Goal: Information Seeking & Learning: Compare options

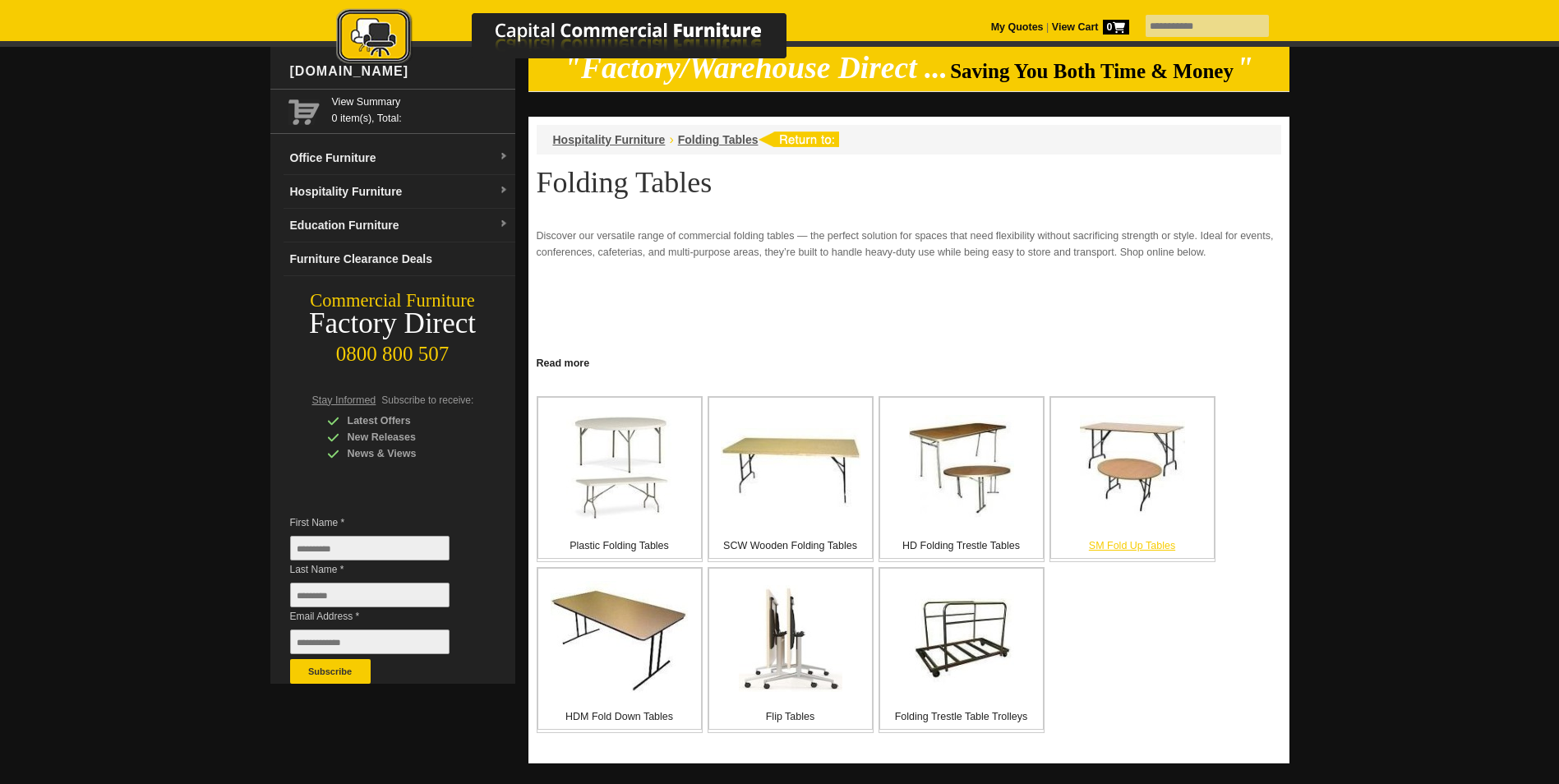
scroll to position [191, 0]
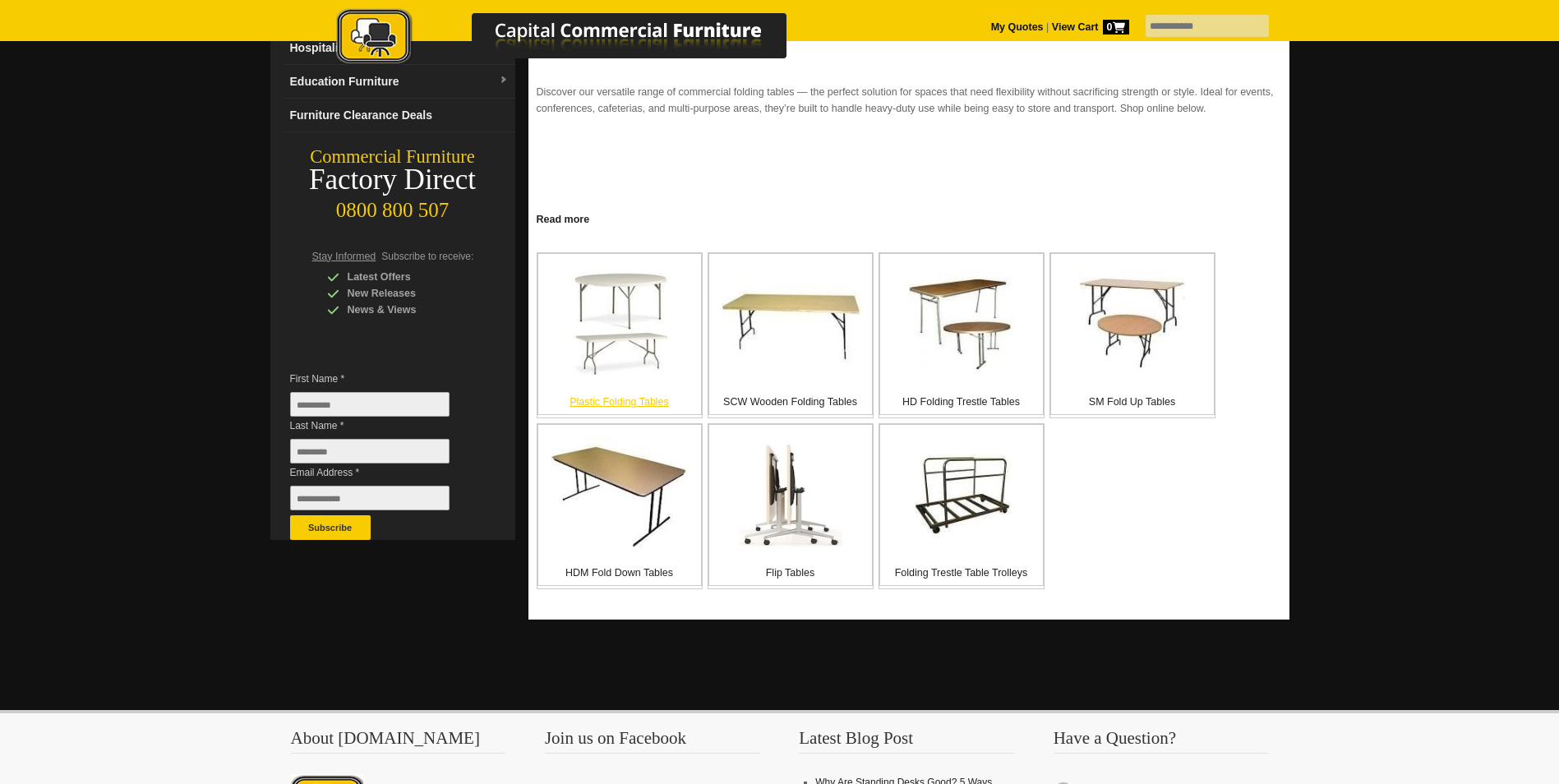
click at [585, 405] on p "Plastic Folding Tables" at bounding box center [620, 401] width 163 height 16
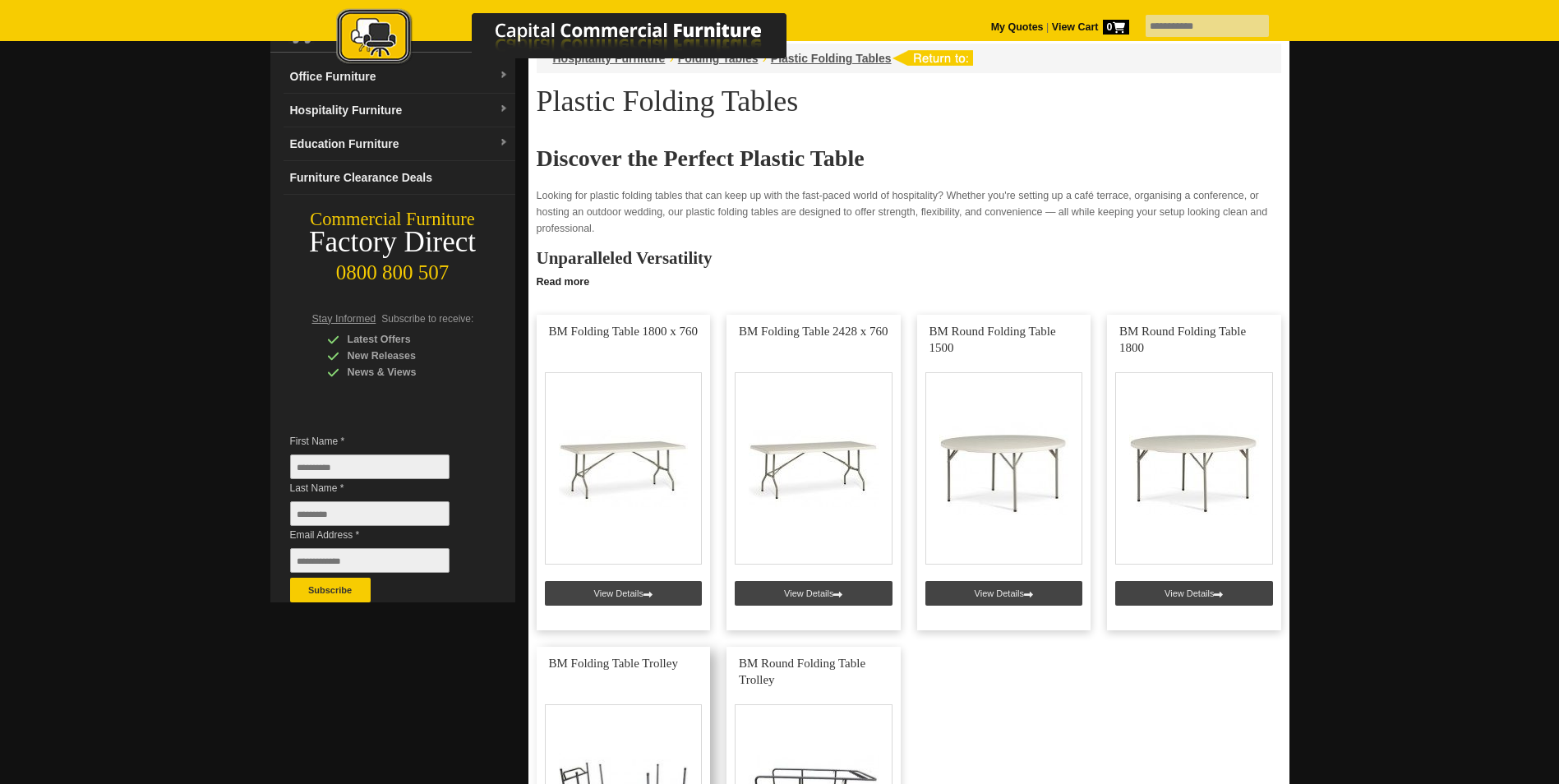
scroll to position [246, 0]
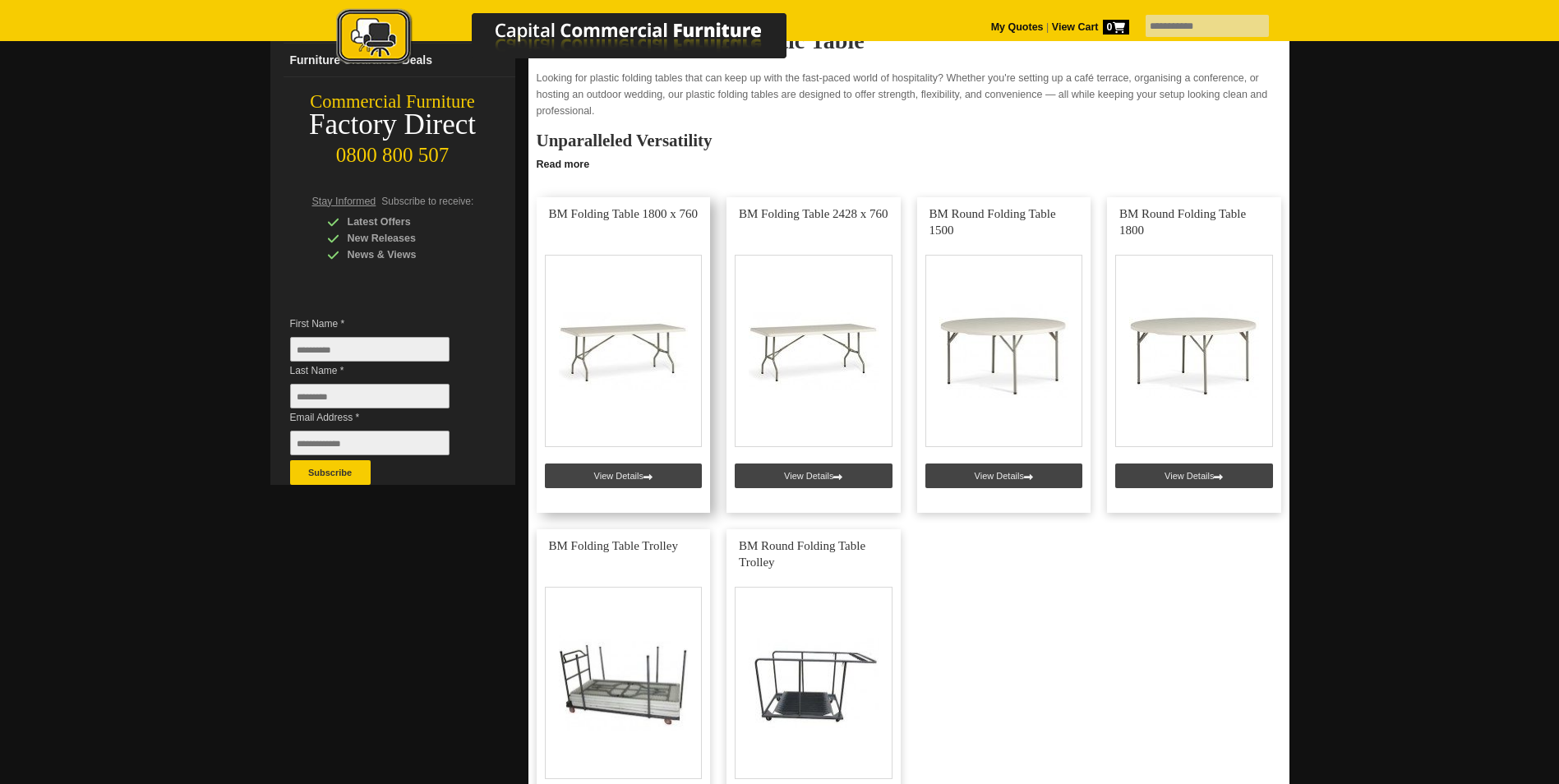
click at [629, 336] on link at bounding box center [624, 355] width 174 height 315
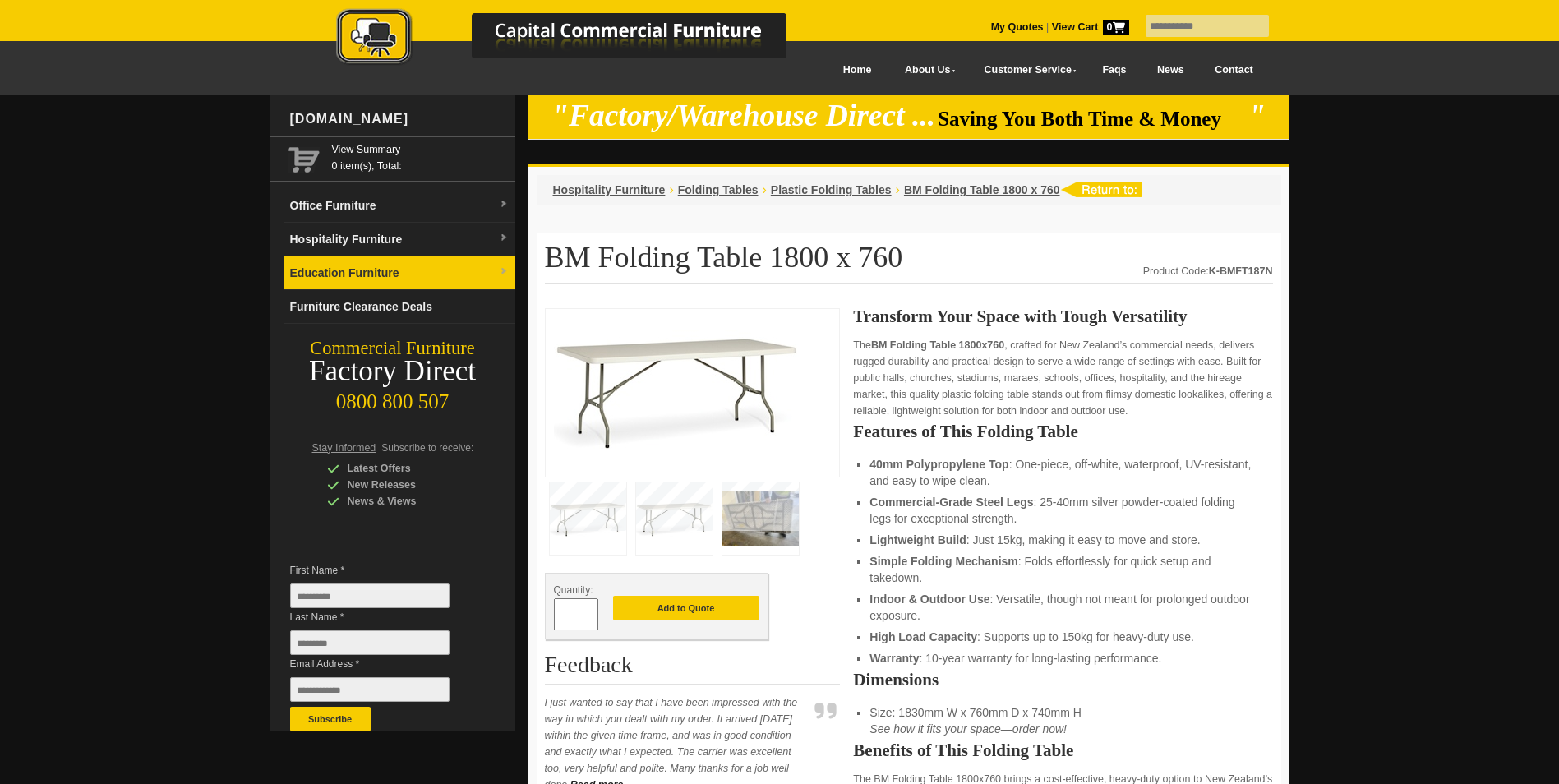
click at [367, 271] on link "Education Furniture" at bounding box center [399, 273] width 232 height 34
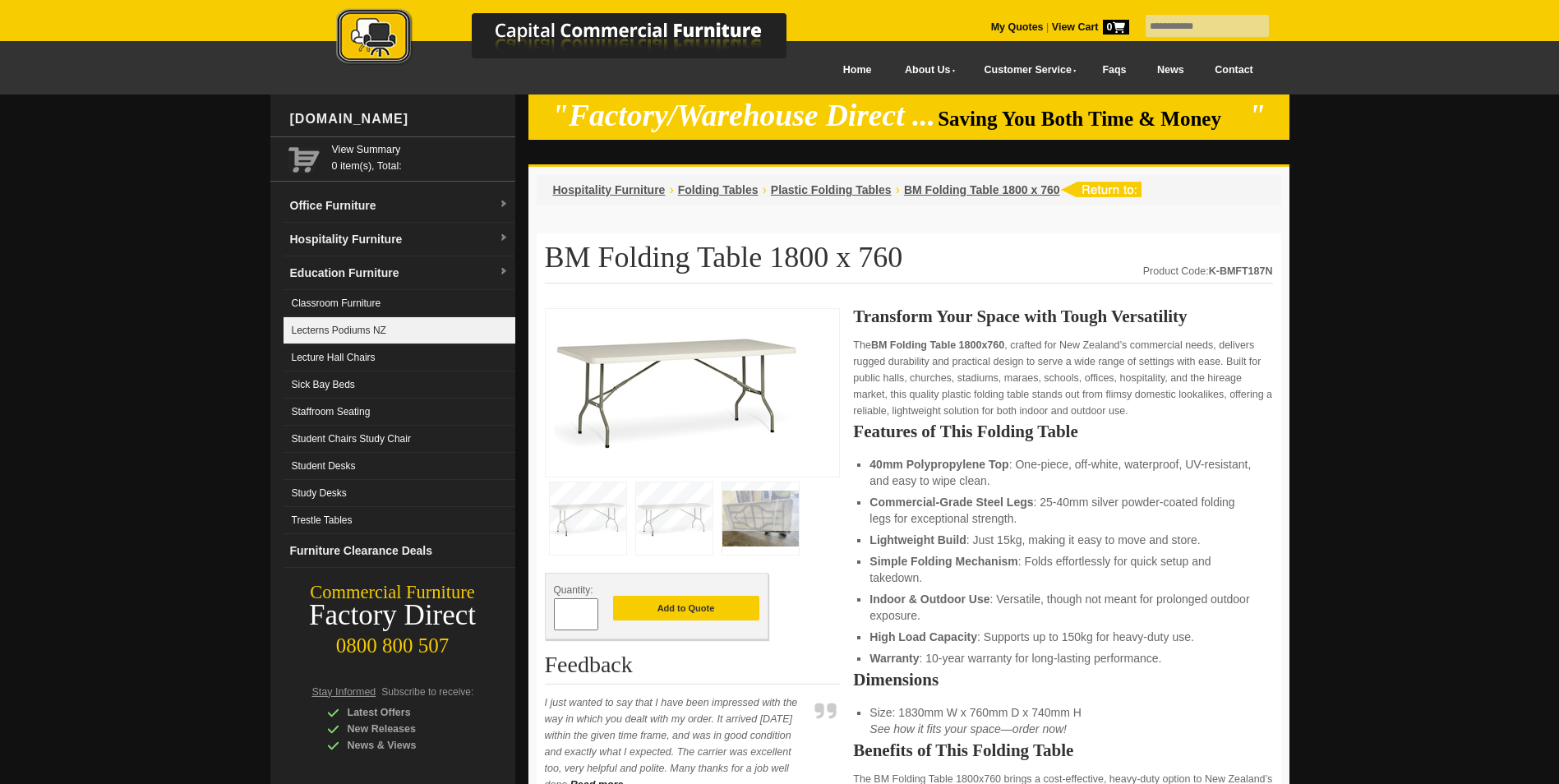
click at [366, 335] on link "Lecterns Podiums NZ" at bounding box center [399, 330] width 232 height 27
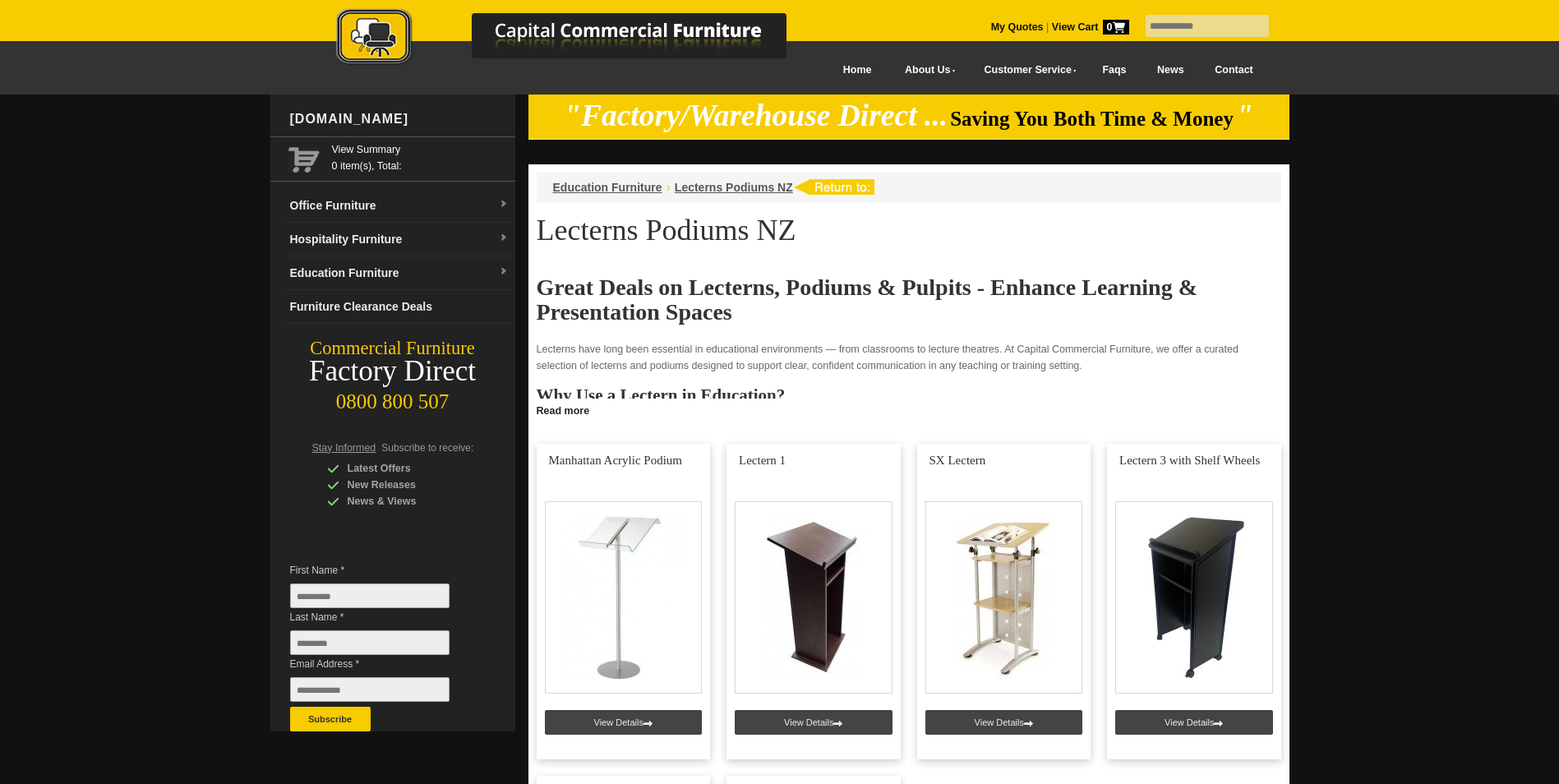
click at [238, 424] on div at bounding box center [779, 643] width 1559 height 1096
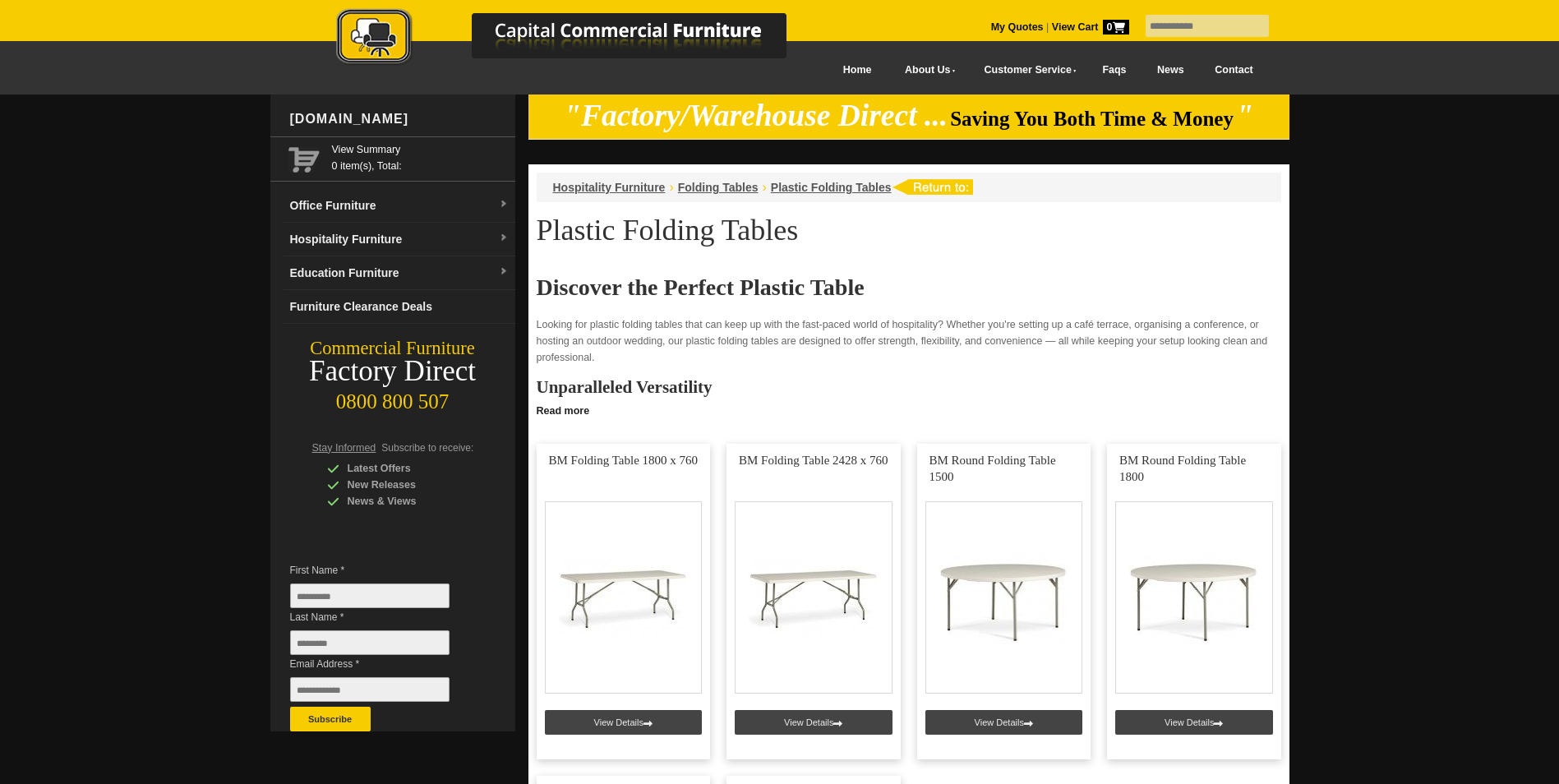
scroll to position [246, 0]
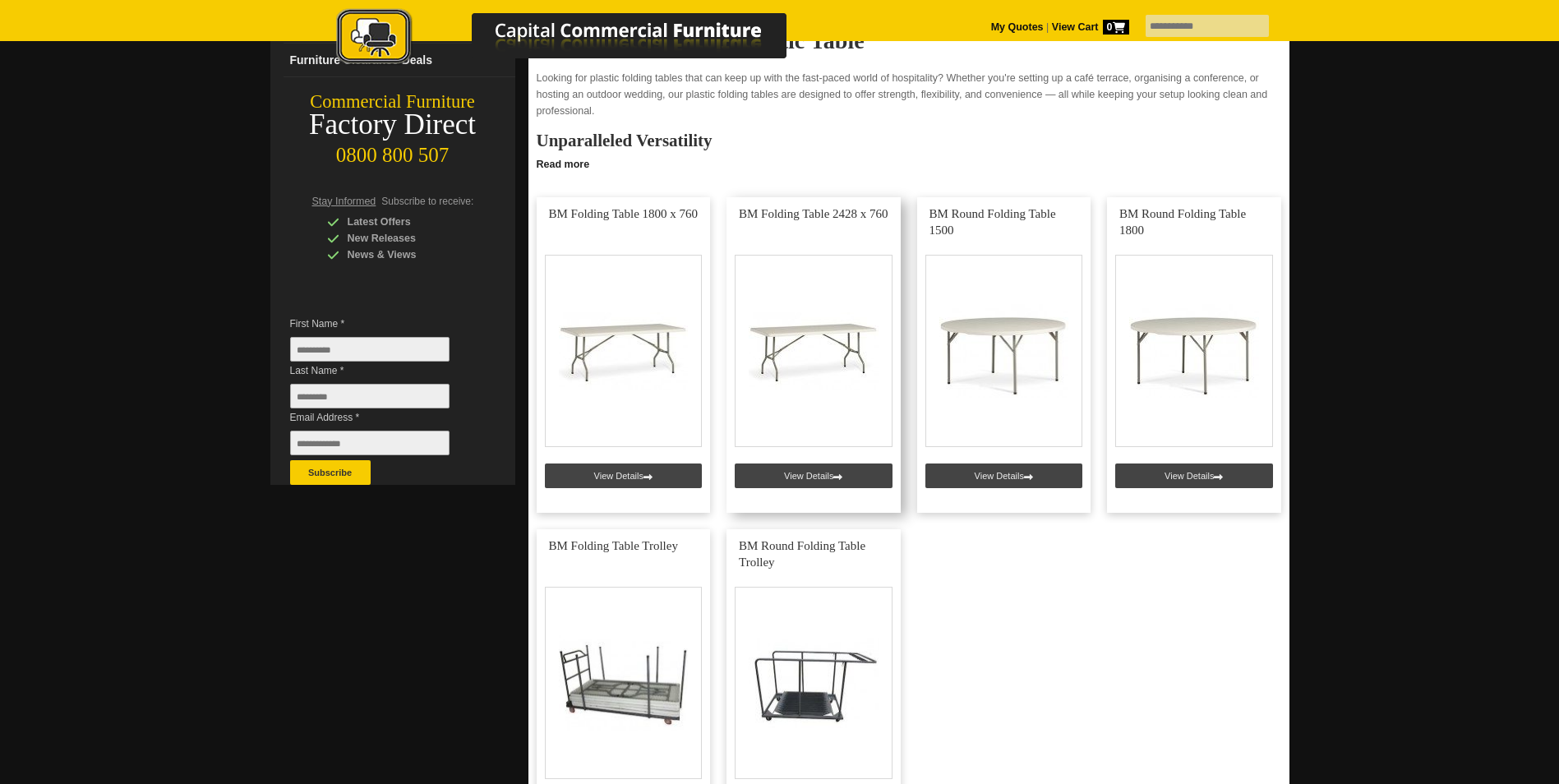
click at [785, 216] on link at bounding box center [814, 355] width 174 height 315
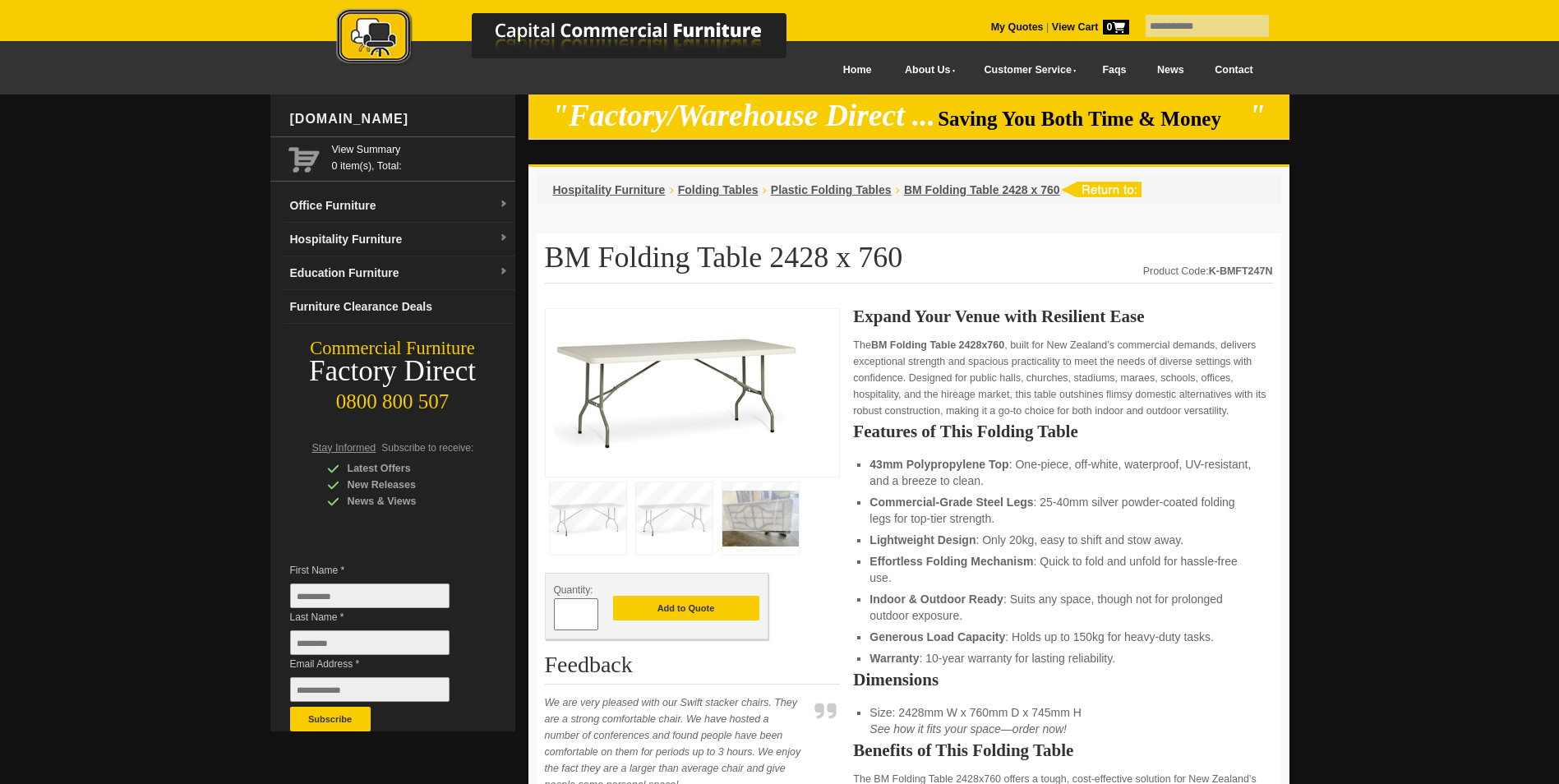
click at [769, 520] on img at bounding box center [760, 519] width 77 height 72
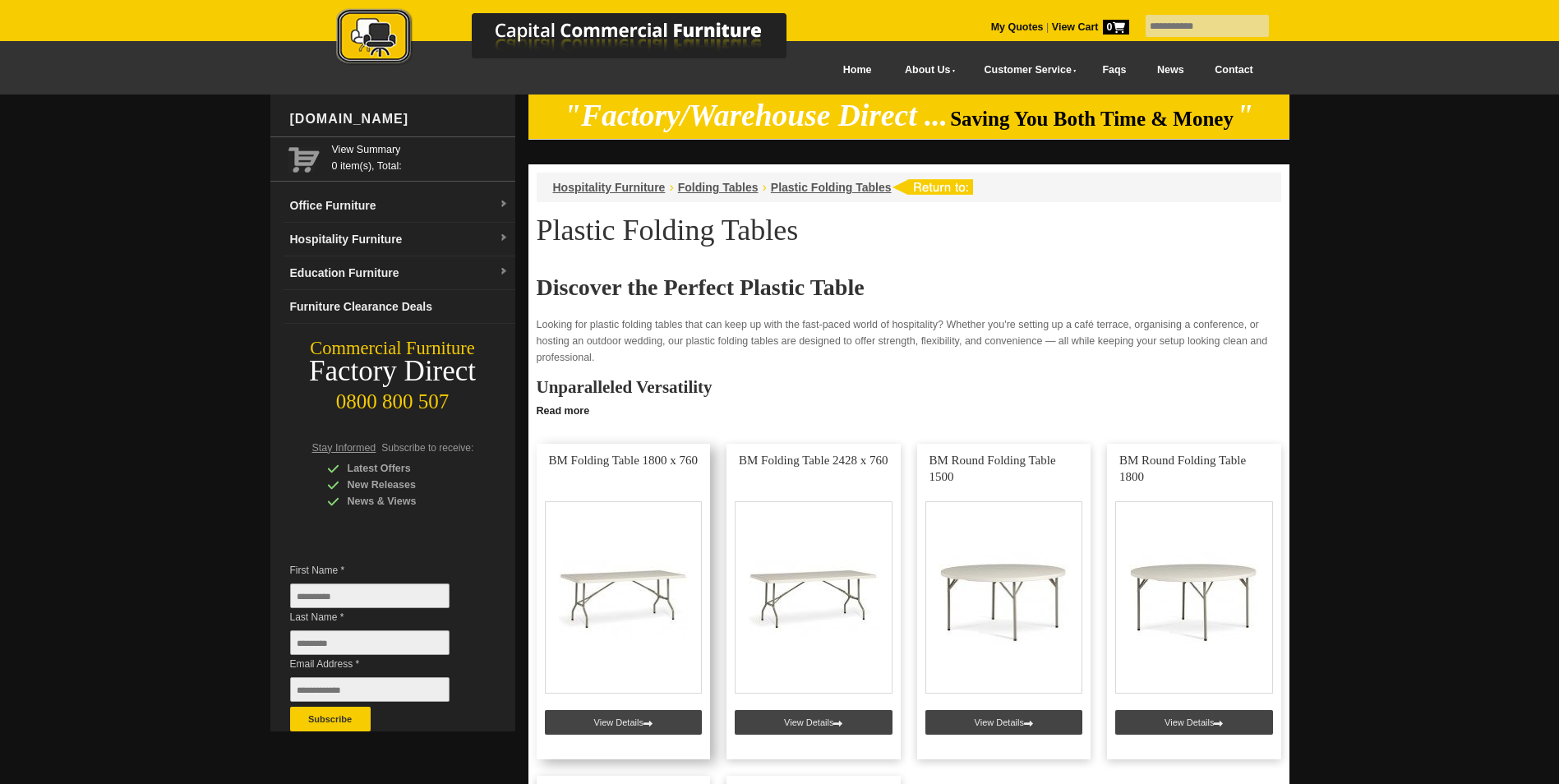
scroll to position [246, 0]
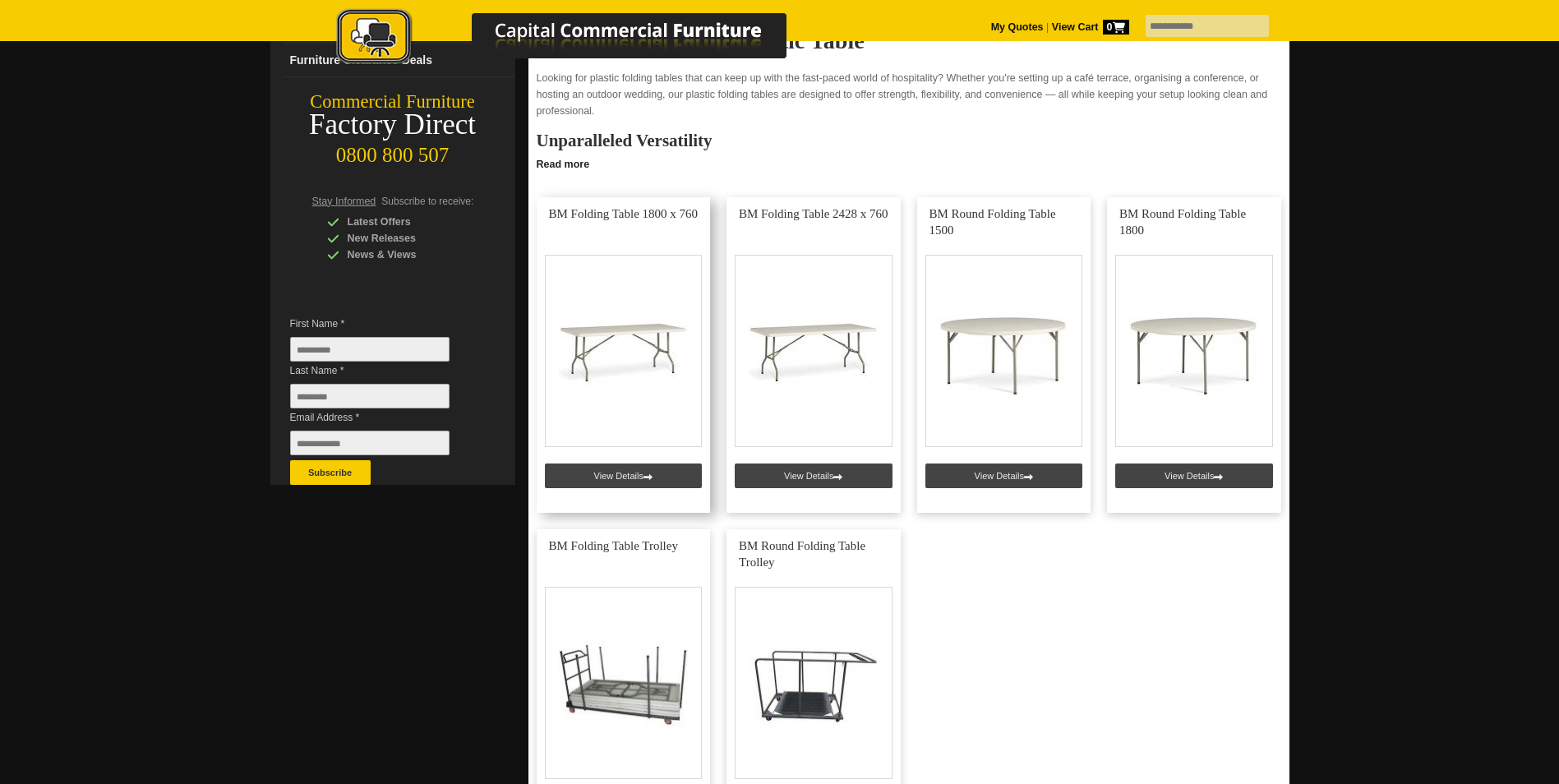
click at [634, 481] on link at bounding box center [624, 355] width 174 height 315
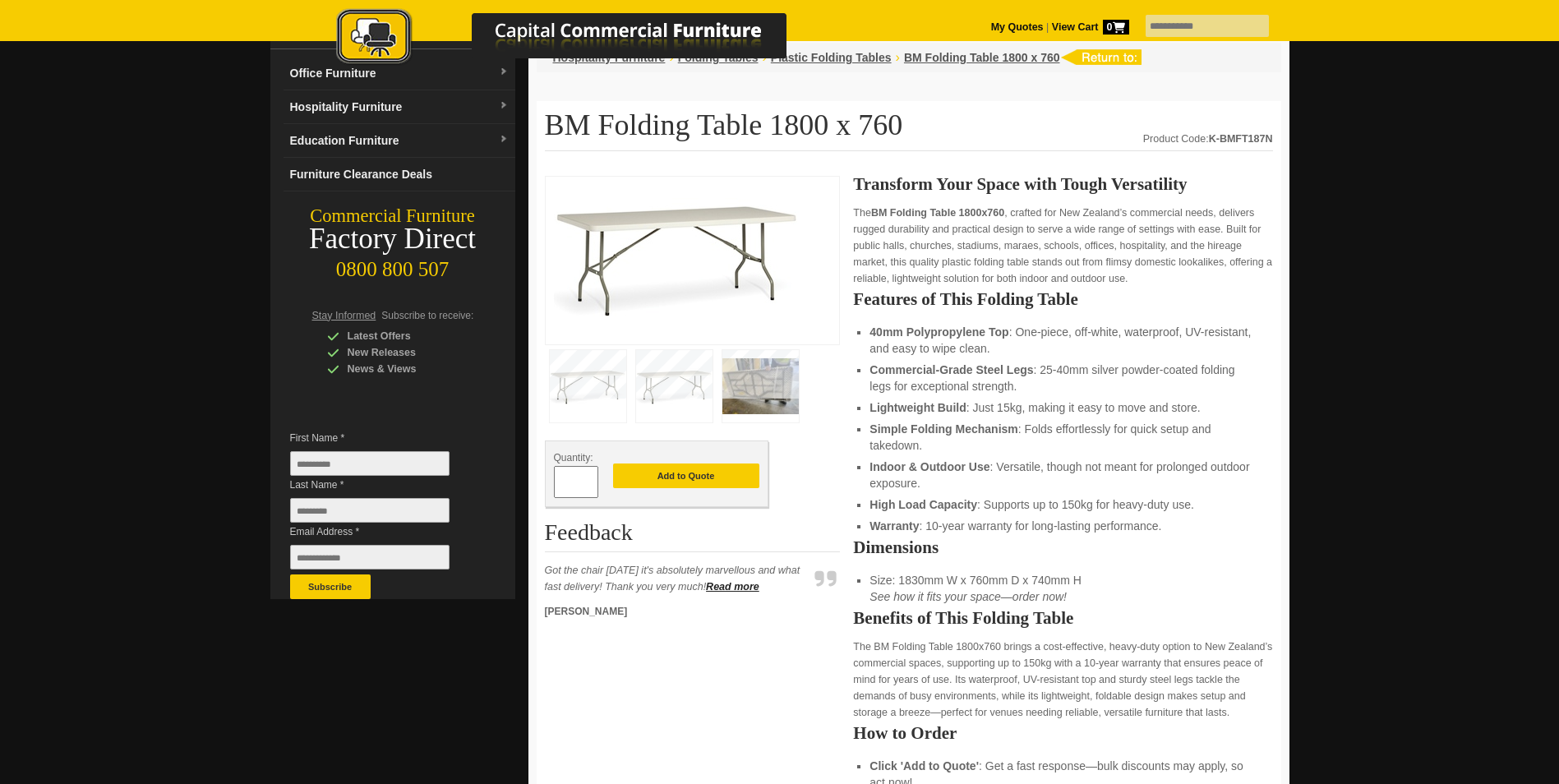
scroll to position [246, 0]
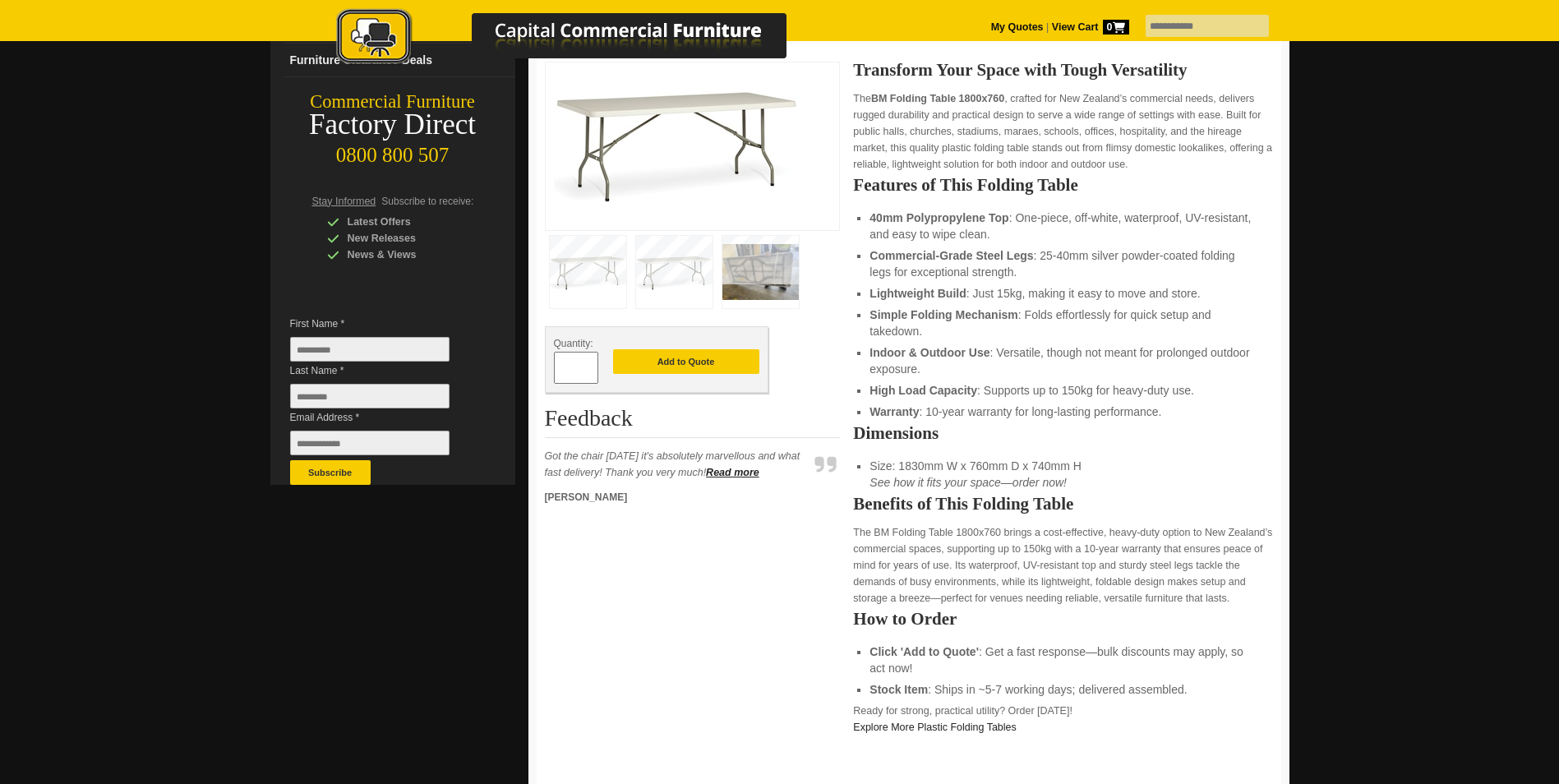
click at [139, 548] on div at bounding box center [779, 611] width 1559 height 1526
click at [129, 376] on div at bounding box center [779, 611] width 1559 height 1526
click at [106, 370] on div at bounding box center [779, 611] width 1559 height 1526
click at [167, 613] on div at bounding box center [779, 611] width 1559 height 1526
click at [1138, 220] on li "40mm Polypropylene Top : One-piece, off-white, waterproof, UV-resistant, and ea…" at bounding box center [1063, 226] width 386 height 33
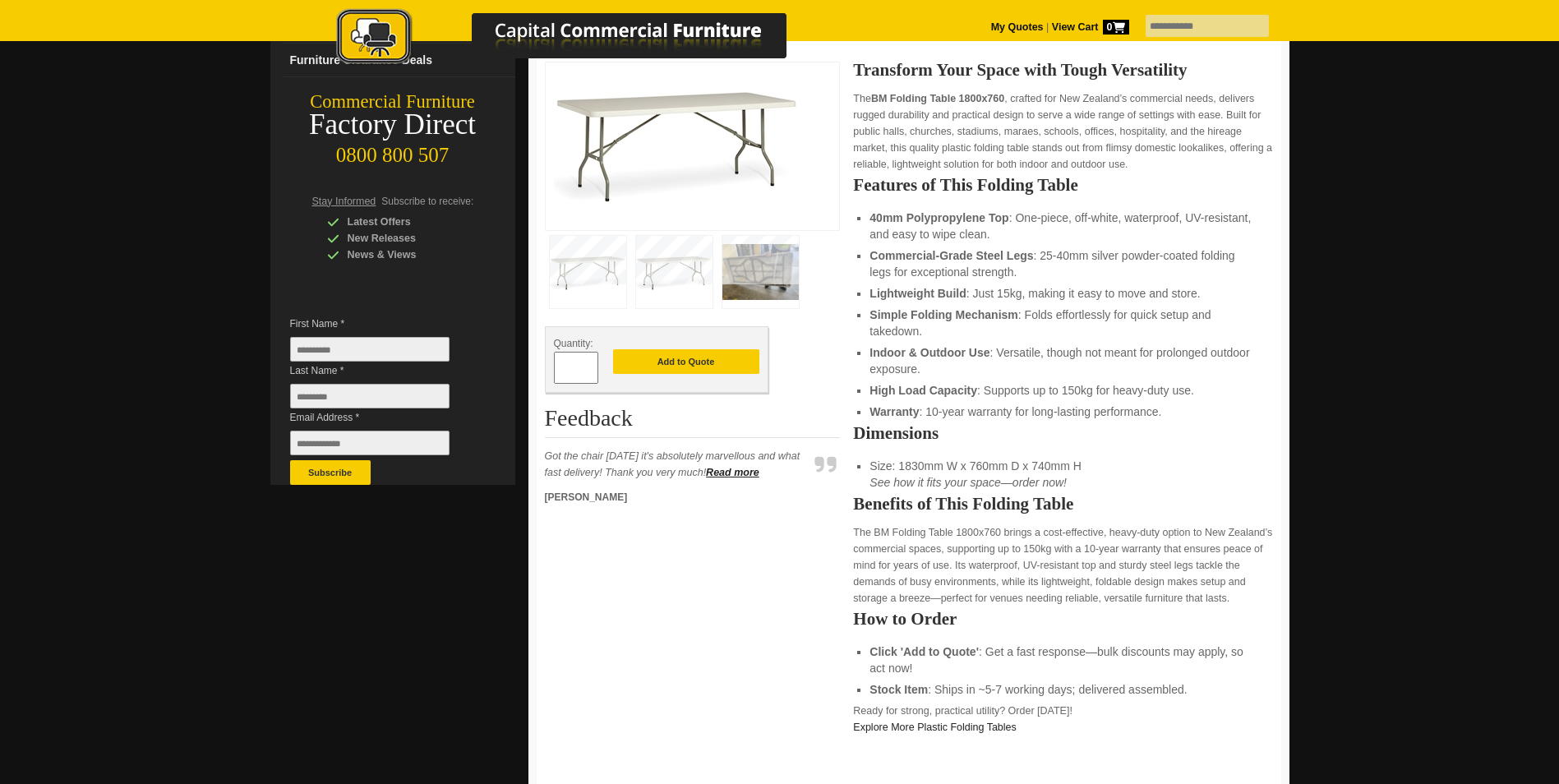
click at [1061, 232] on li "40mm Polypropylene Top : One-piece, off-white, waterproof, UV-resistant, and ea…" at bounding box center [1063, 226] width 386 height 33
click at [916, 237] on li "40mm Polypropylene Top : One-piece, off-white, waterproof, UV-resistant, and ea…" at bounding box center [1063, 226] width 386 height 33
click at [1060, 233] on li "40mm Polypropylene Top : One-piece, off-white, waterproof, UV-resistant, and ea…" at bounding box center [1063, 226] width 386 height 33
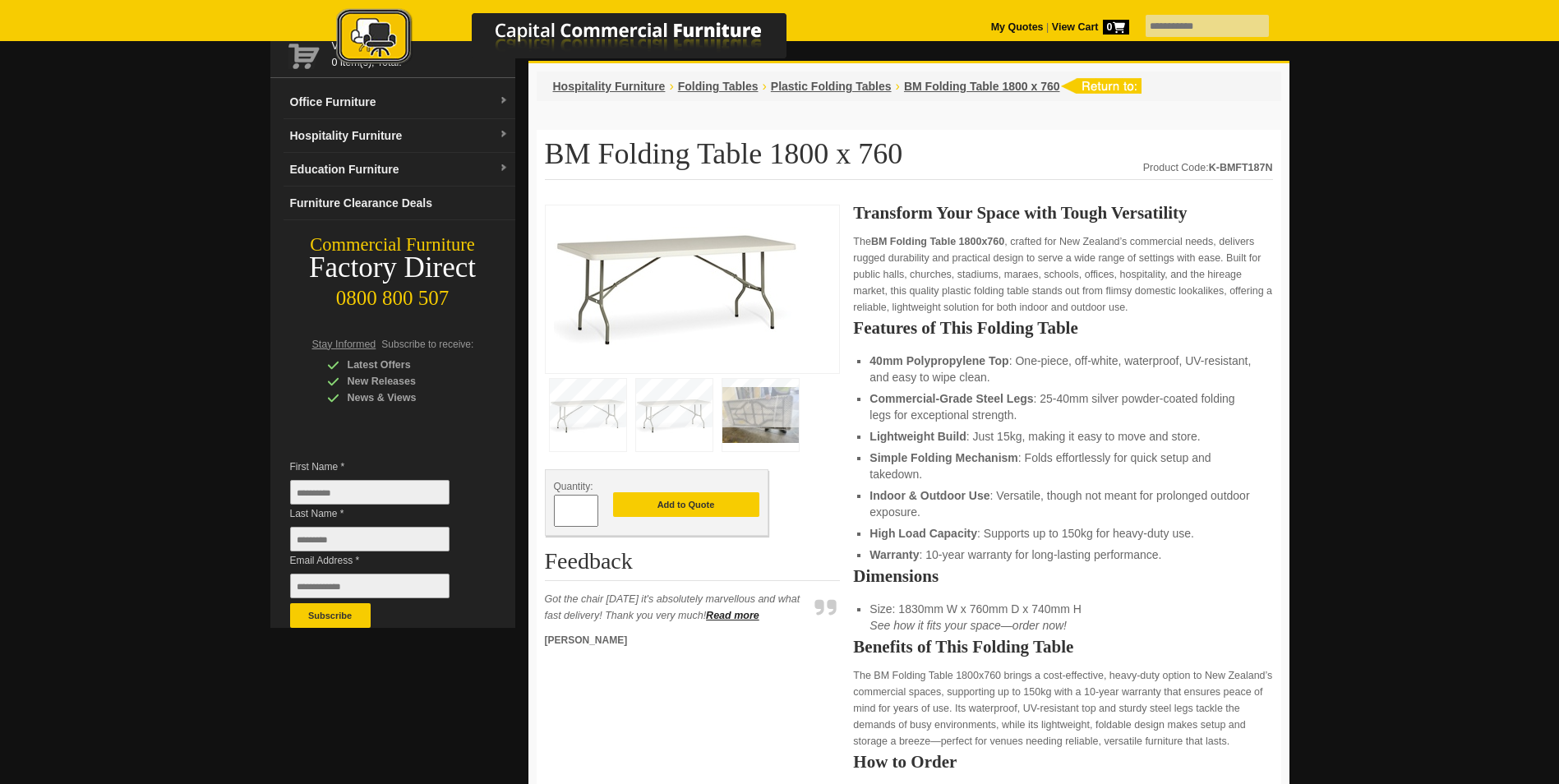
scroll to position [0, 0]
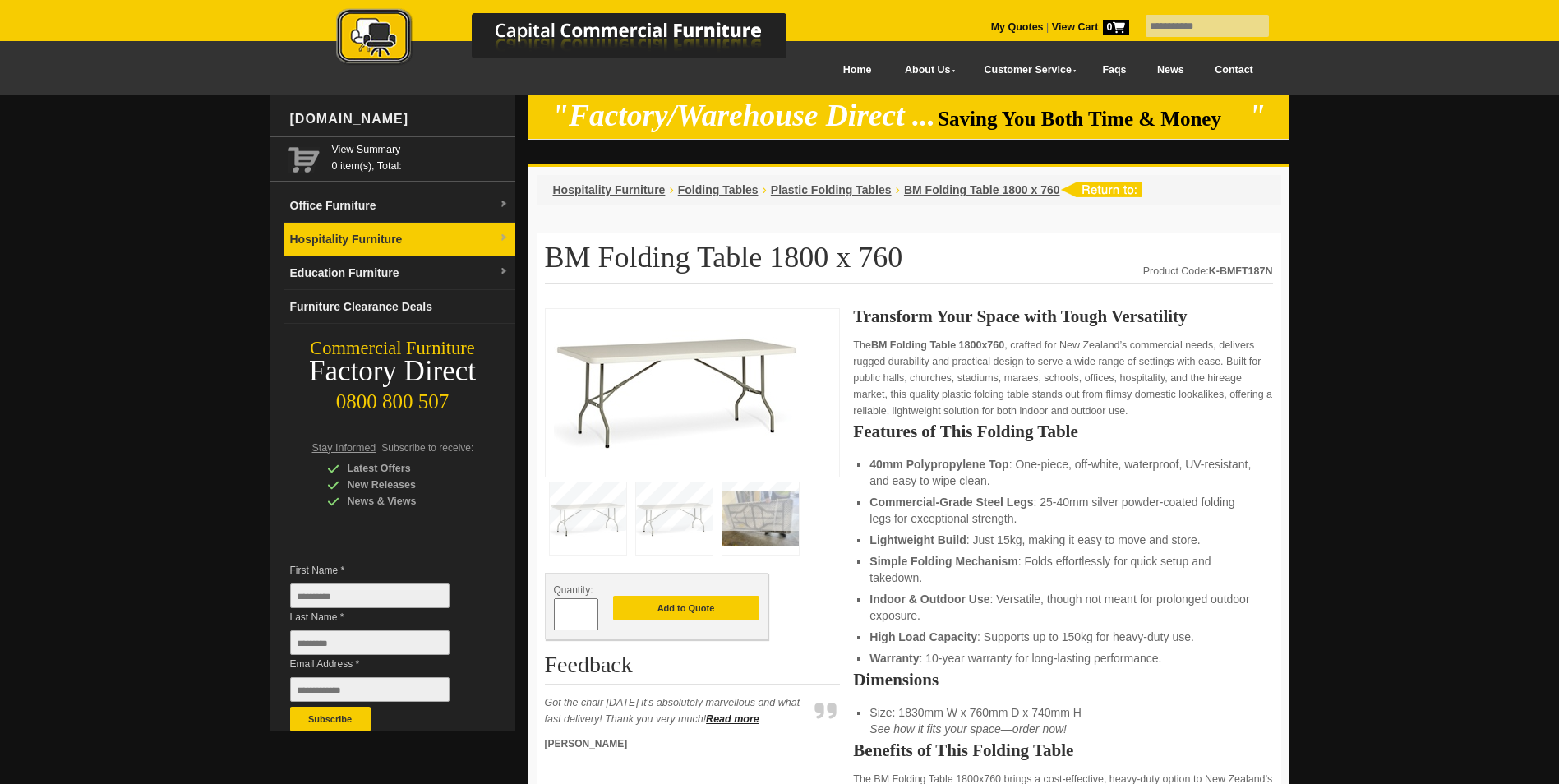
click at [421, 236] on link "Hospitality Furniture" at bounding box center [399, 239] width 232 height 34
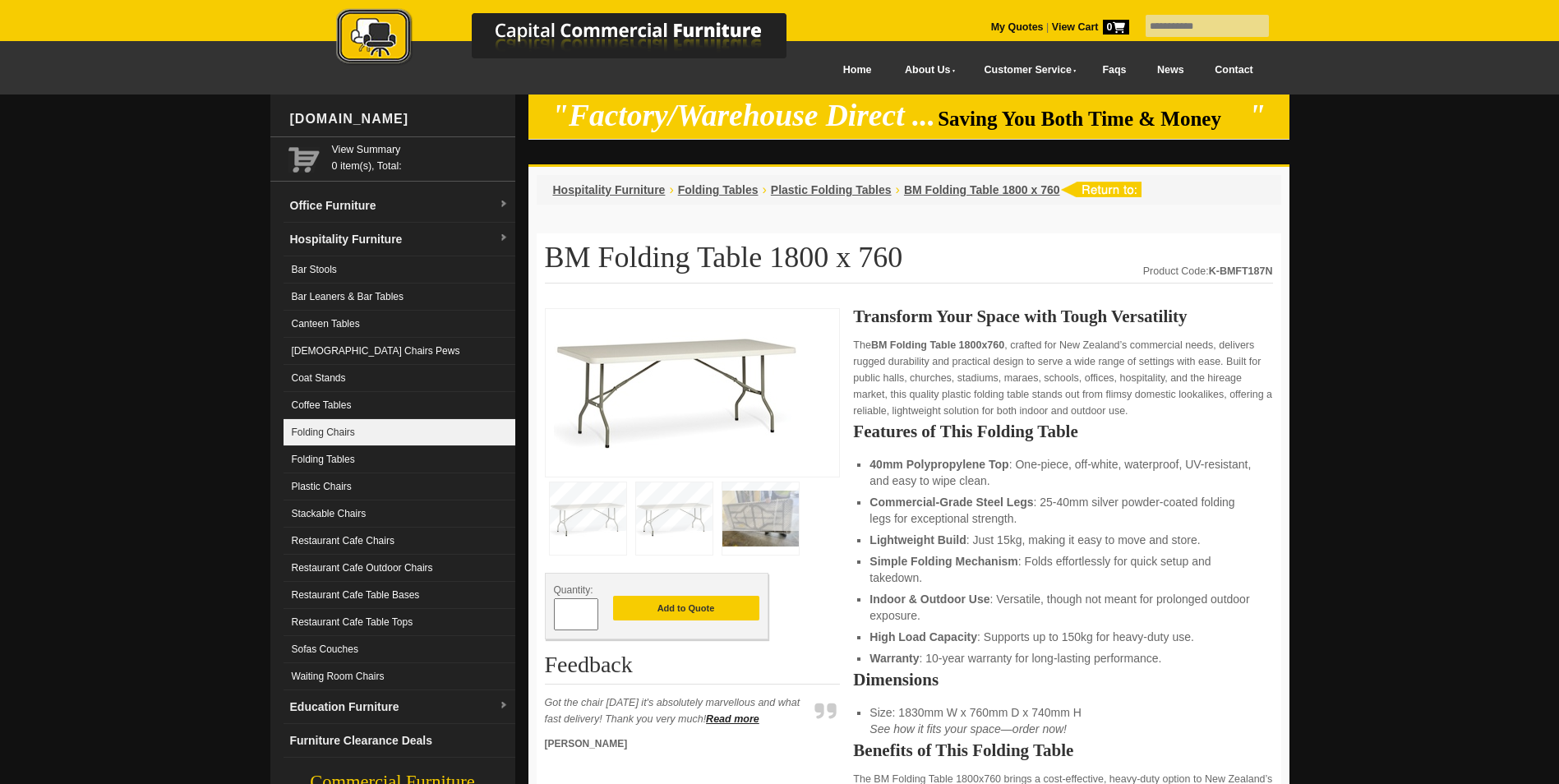
click at [388, 430] on link "Folding Chairs" at bounding box center [399, 432] width 232 height 27
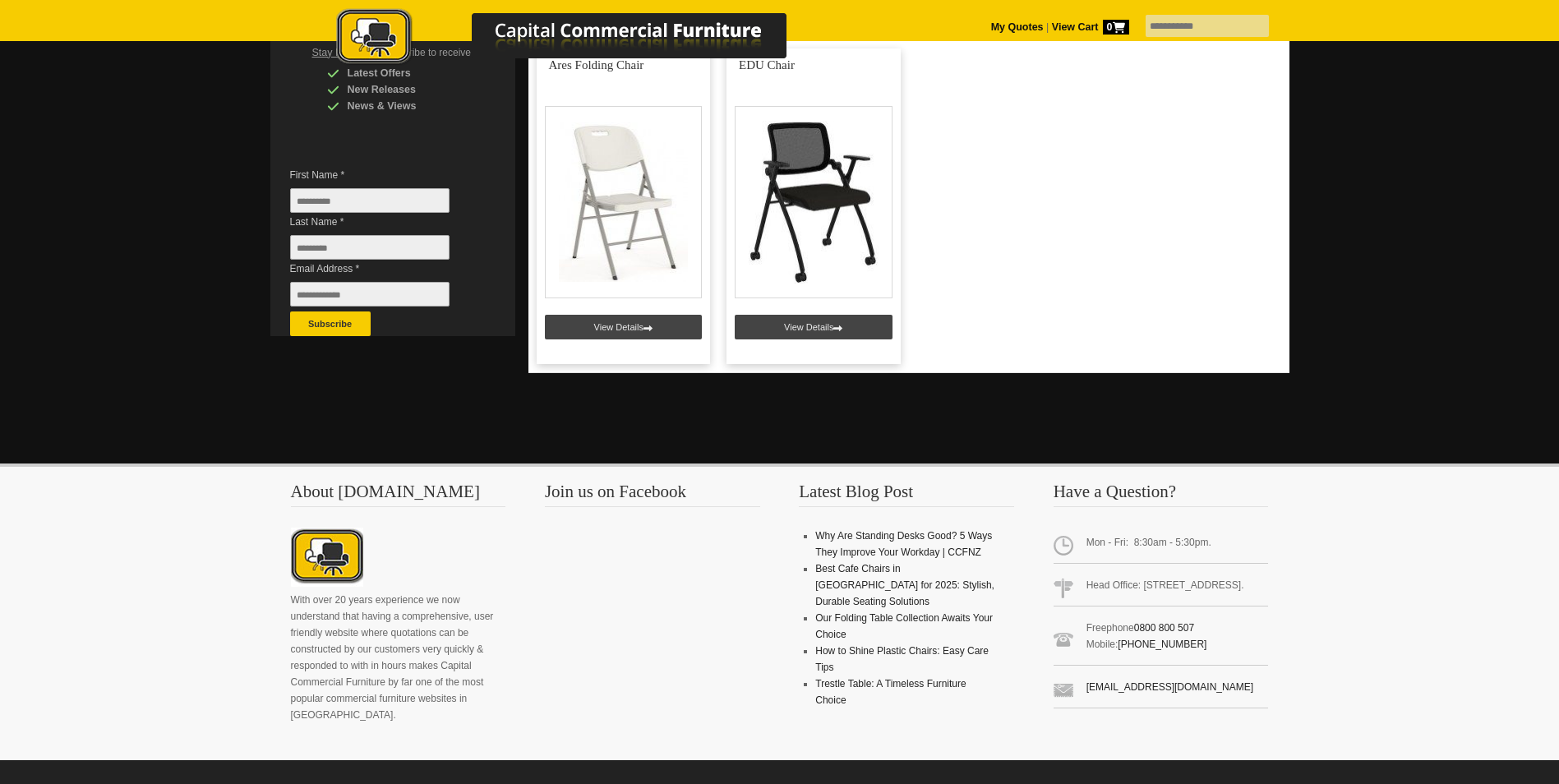
scroll to position [302, 0]
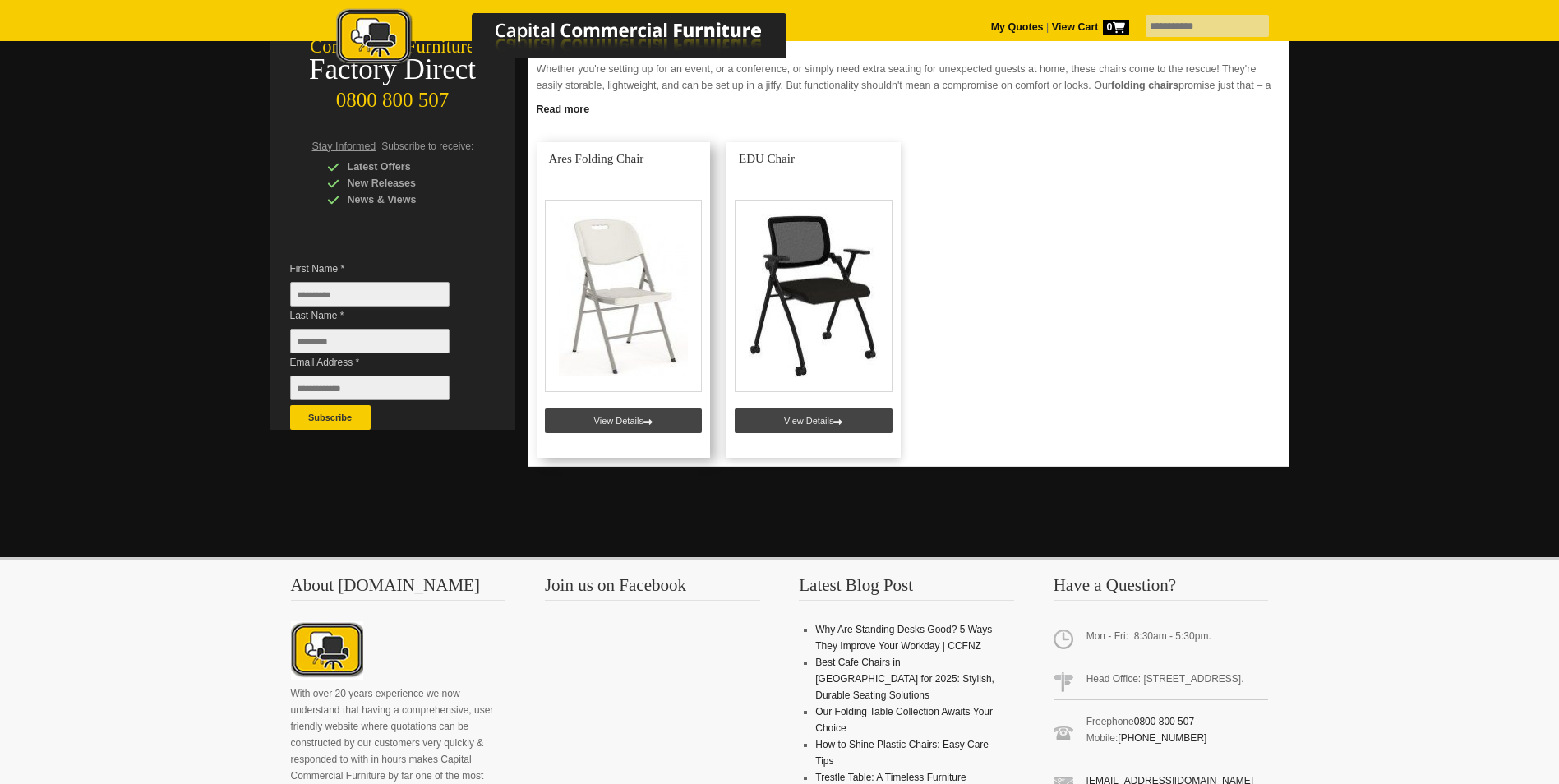
click at [589, 269] on link at bounding box center [624, 300] width 174 height 315
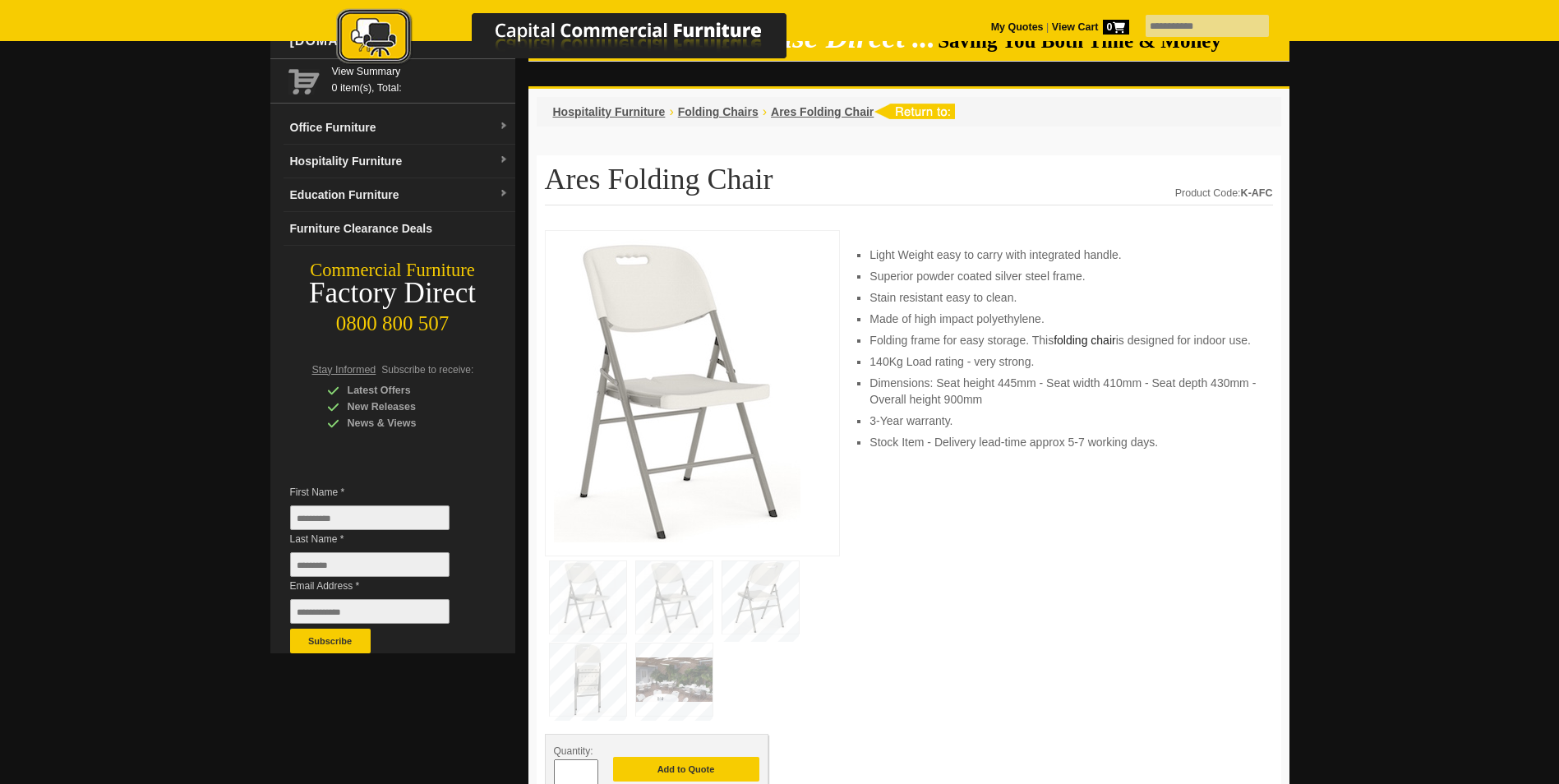
scroll to position [191, 0]
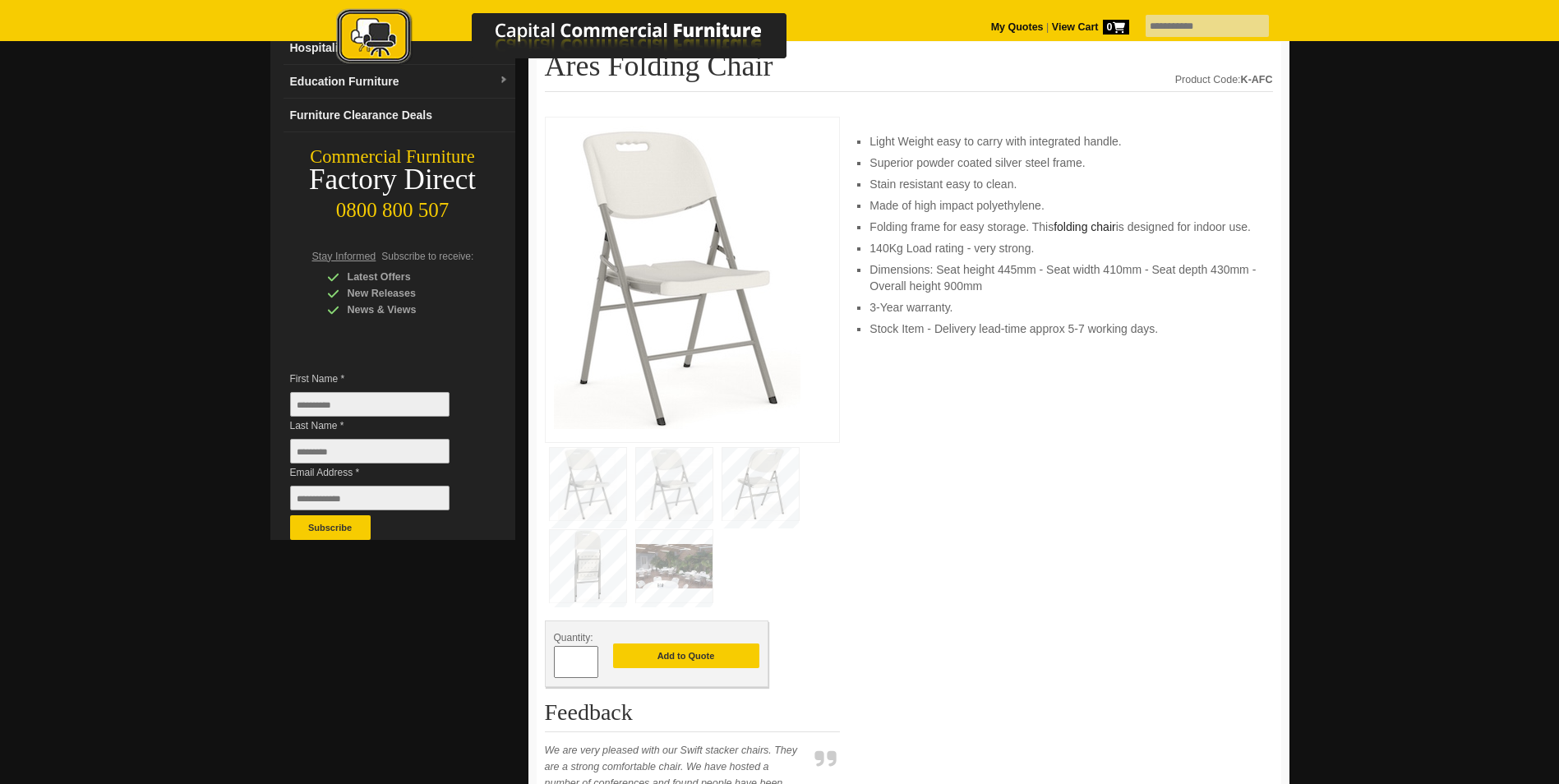
click at [966, 192] on li "Stain resistant easy to clean." at bounding box center [1063, 184] width 386 height 16
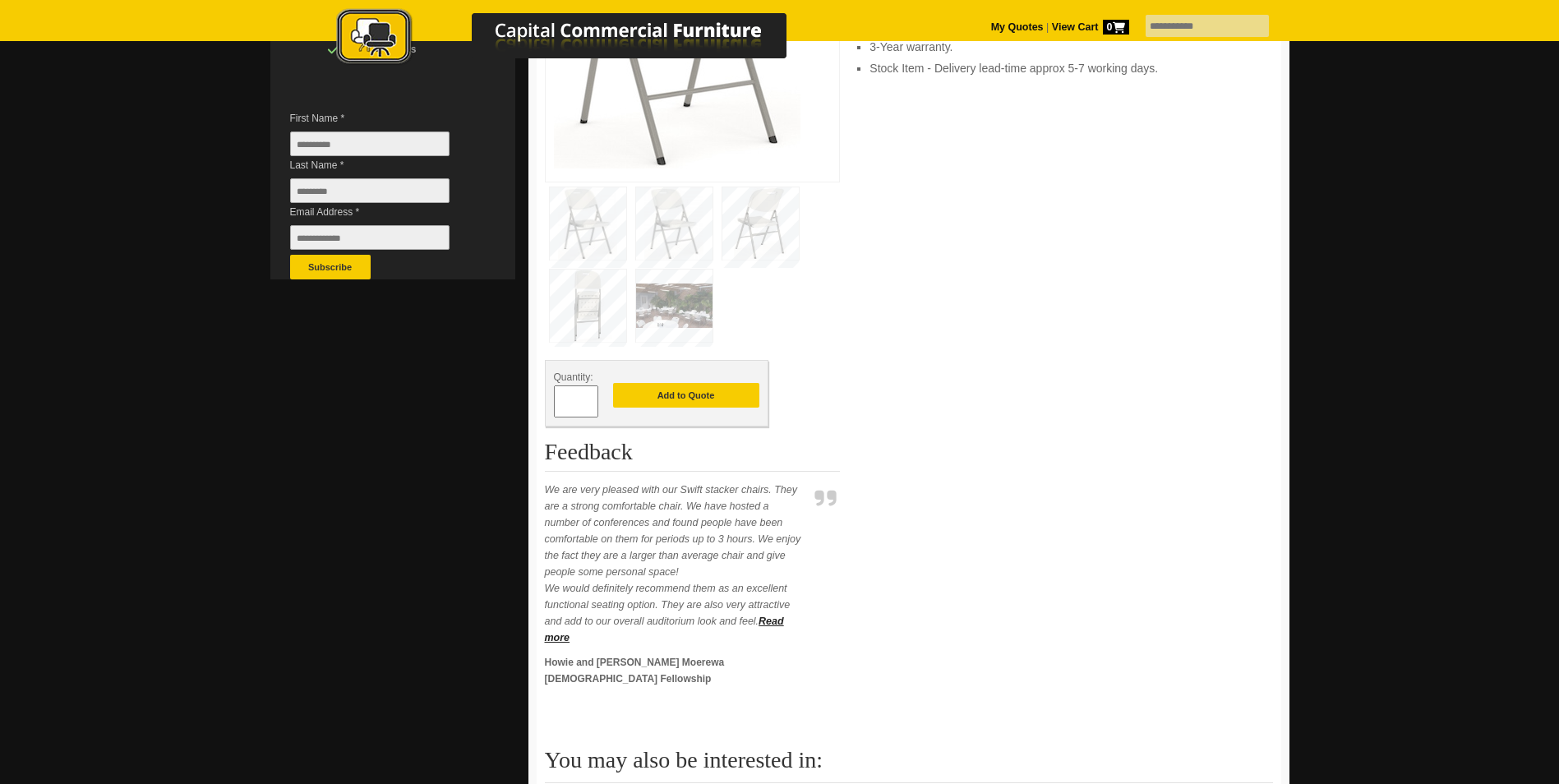
scroll to position [576, 0]
